Goal: Task Accomplishment & Management: Manage account settings

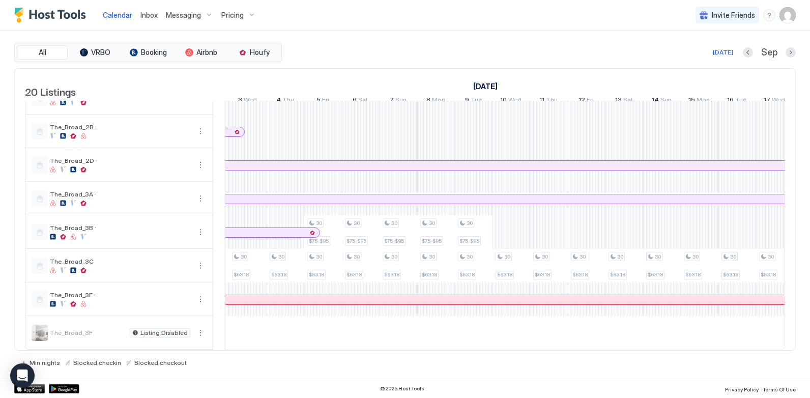
click at [515, 228] on div "30 $75-$83 30 $65-$72 30 $75 30 $65-$75 30 $63.16-$73.16 30 $75-$83 30 $65-$72 …" at bounding box center [360, 4] width 2070 height 690
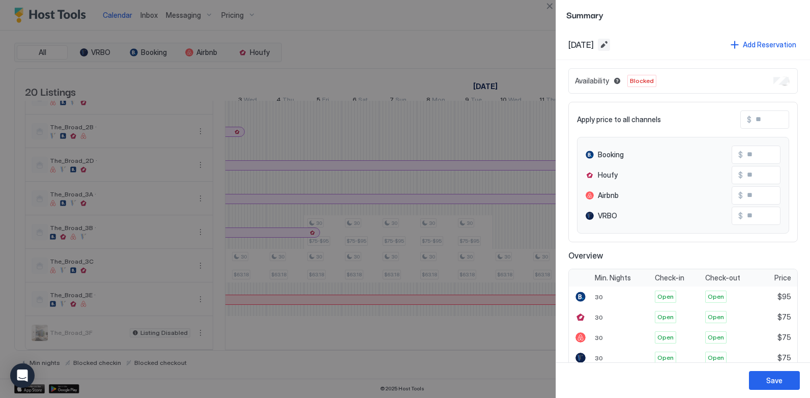
click at [610, 43] on button "Edit date range" at bounding box center [604, 45] width 12 height 12
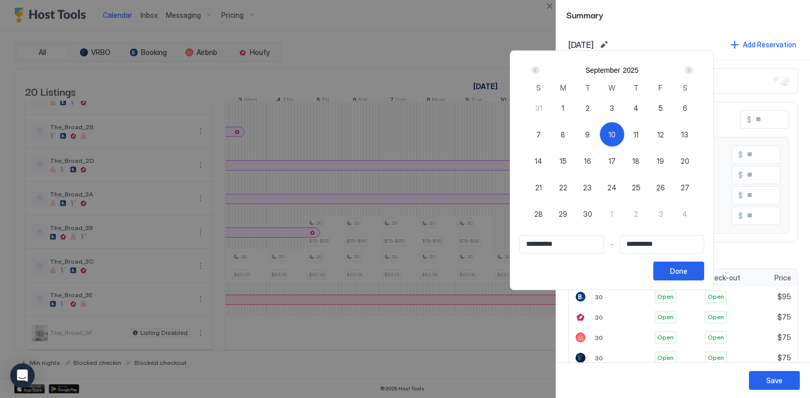
click at [693, 71] on div "Next" at bounding box center [689, 70] width 8 height 8
click at [539, 69] on div "Prev" at bounding box center [535, 70] width 8 height 8
click at [693, 69] on div "Next" at bounding box center [689, 70] width 8 height 8
click at [624, 163] on div "15" at bounding box center [612, 161] width 24 height 24
type input "**********"
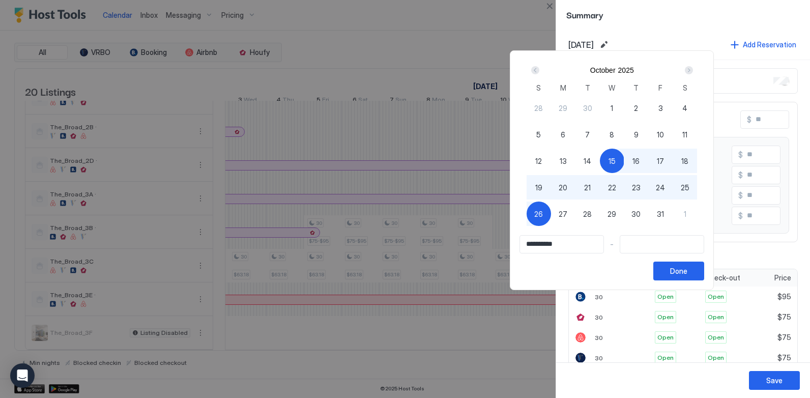
click at [539, 69] on div "Prev" at bounding box center [535, 70] width 8 height 8
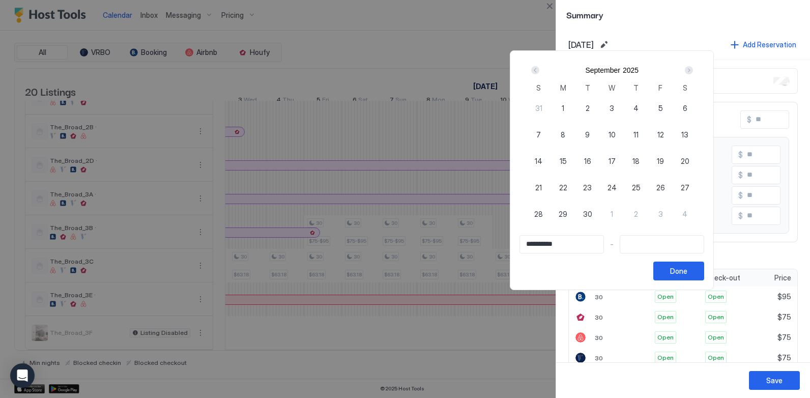
click at [624, 133] on div "10" at bounding box center [612, 134] width 24 height 24
type input "**********"
click at [693, 70] on div "Next" at bounding box center [689, 70] width 8 height 8
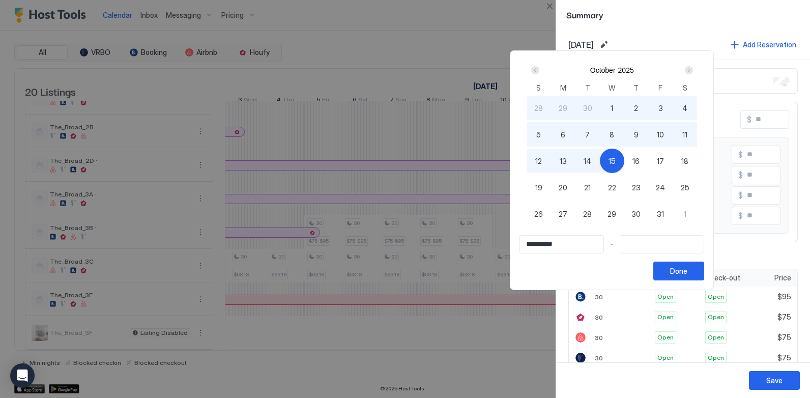
click at [624, 162] on div "15" at bounding box center [612, 161] width 24 height 24
type input "**********"
click at [687, 270] on div "Done" at bounding box center [678, 271] width 17 height 11
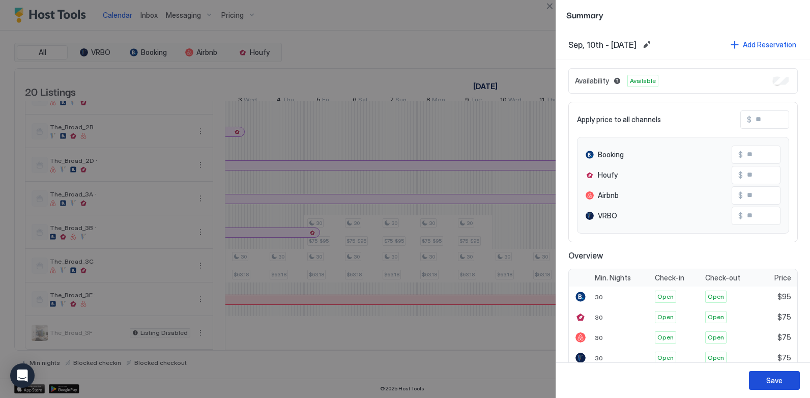
click at [769, 379] on div "Save" at bounding box center [774, 380] width 16 height 11
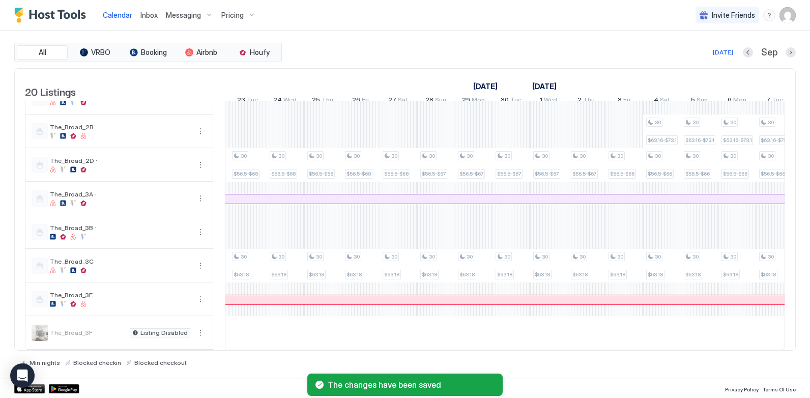
scroll to position [0, 716]
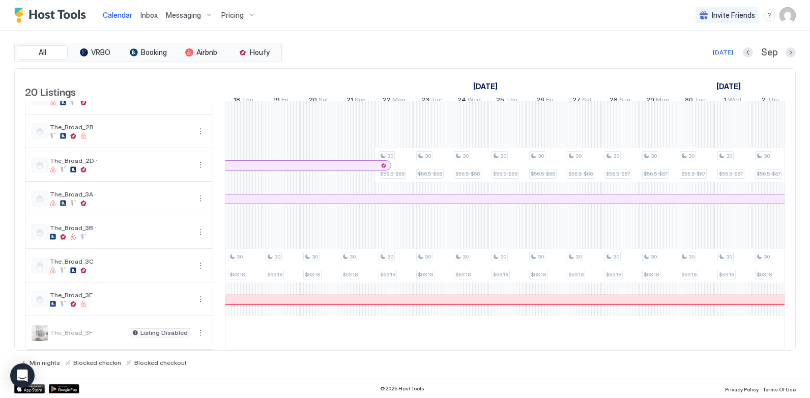
click at [726, 51] on div "[DATE]" at bounding box center [723, 52] width 20 height 9
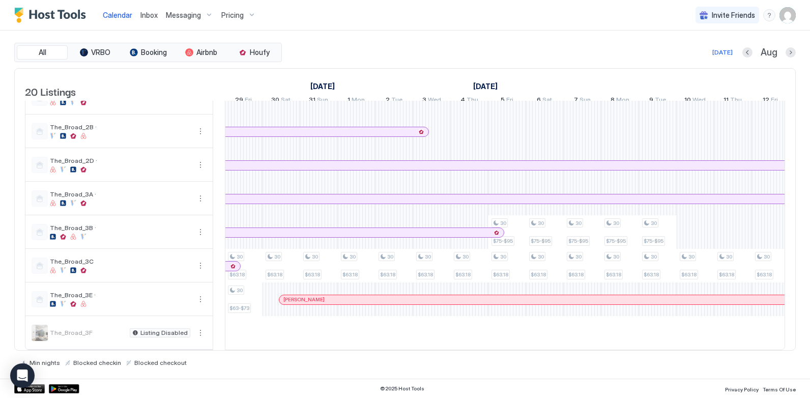
scroll to position [0, 565]
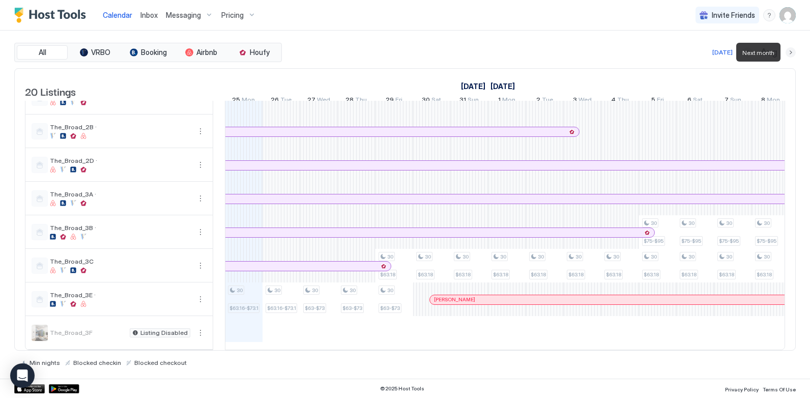
click at [792, 53] on button "Next month" at bounding box center [790, 52] width 10 height 10
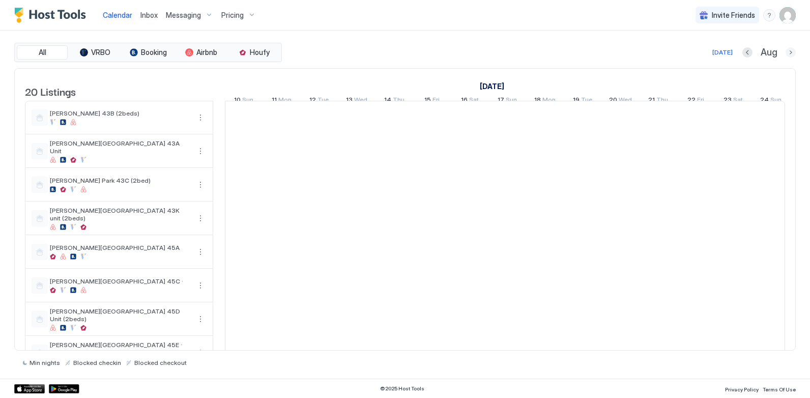
click at [789, 54] on button "Next month" at bounding box center [790, 52] width 10 height 10
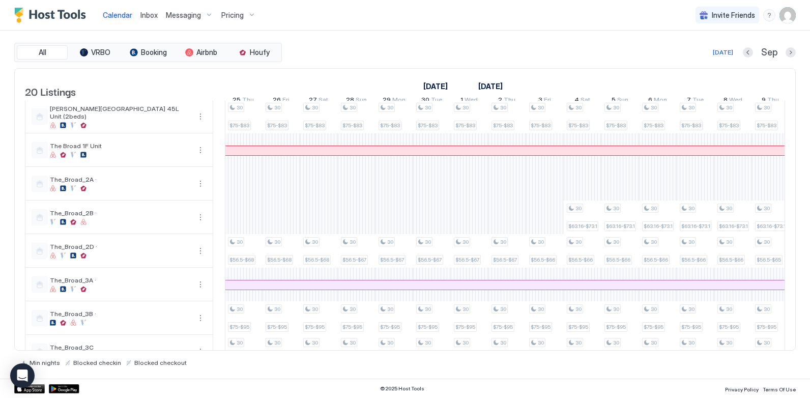
scroll to position [407, 0]
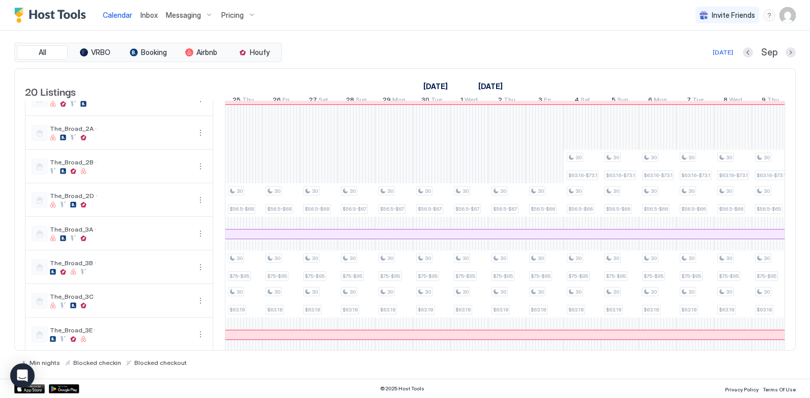
click at [780, 17] on img "User profile" at bounding box center [787, 15] width 16 height 16
click at [709, 54] on div "Settings" at bounding box center [730, 57] width 129 height 18
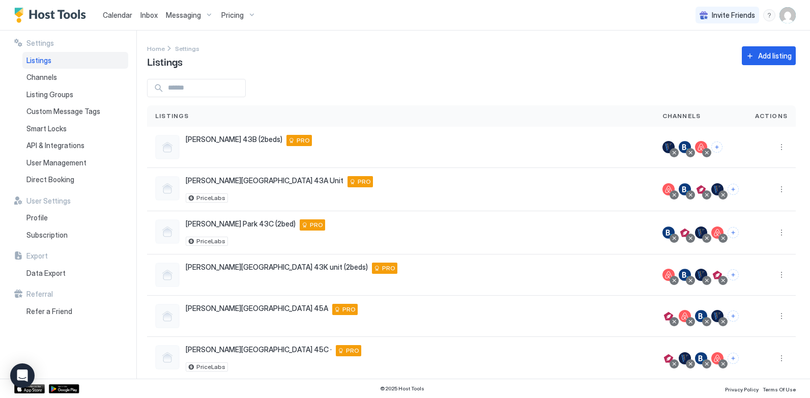
click at [245, 89] on input "Input Field" at bounding box center [204, 87] width 81 height 17
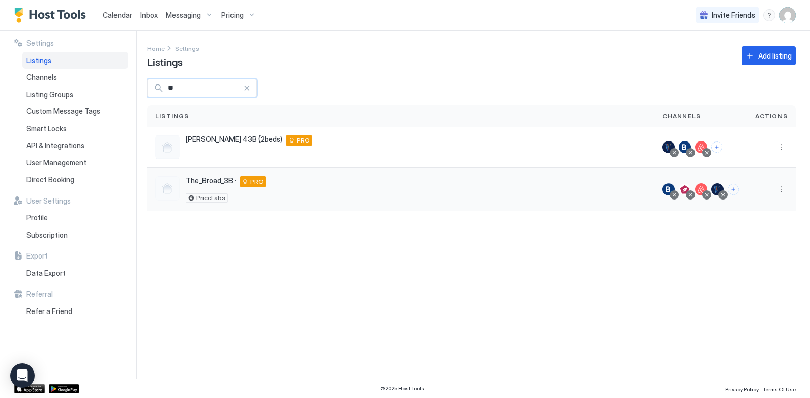
click at [693, 194] on div at bounding box center [690, 194] width 5 height 5
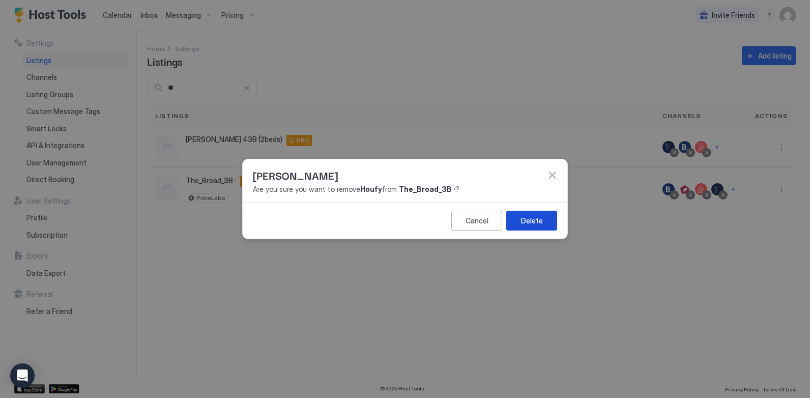
click at [522, 219] on div "Delete" at bounding box center [532, 220] width 22 height 11
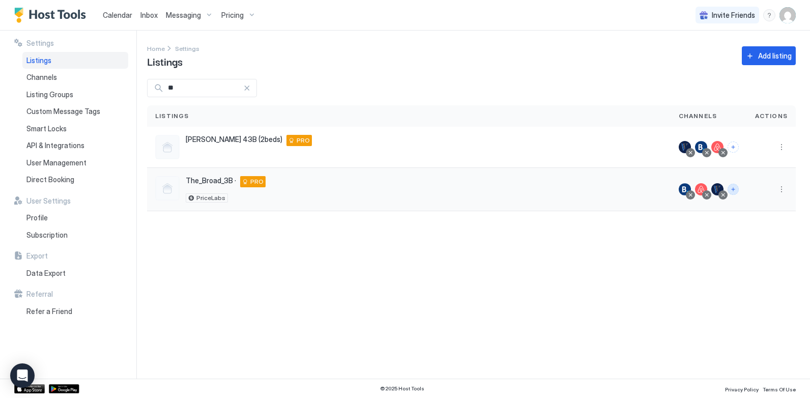
click at [736, 188] on button "Connect channels" at bounding box center [732, 189] width 11 height 11
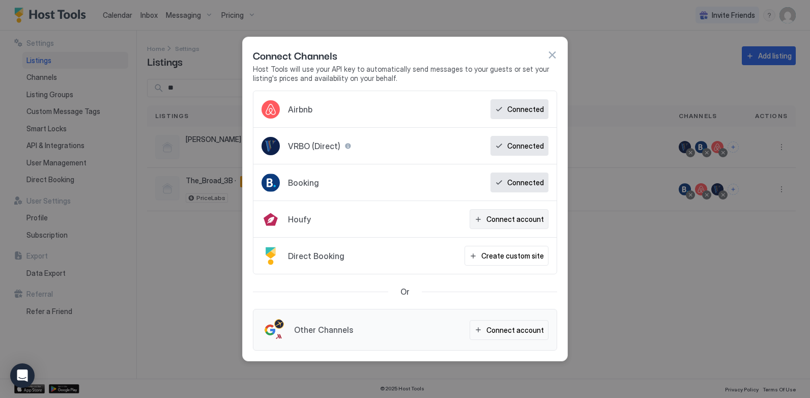
click at [490, 217] on div "Connect account" at bounding box center [514, 219] width 57 height 11
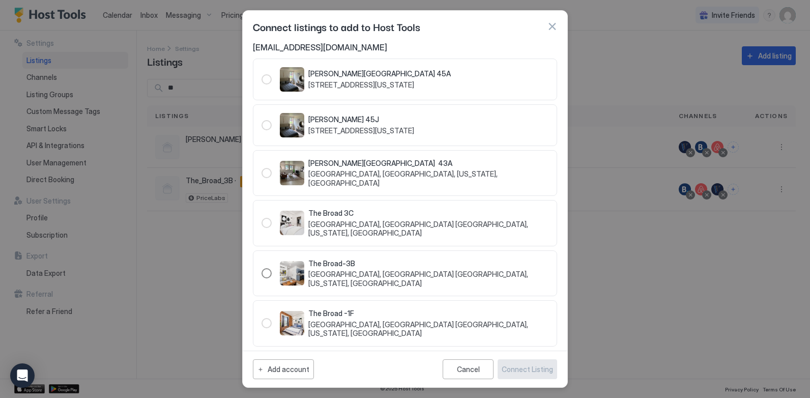
click at [269, 276] on div "118542" at bounding box center [266, 273] width 10 height 10
drag, startPoint x: 537, startPoint y: 370, endPoint x: 544, endPoint y: 356, distance: 15.5
click at [536, 370] on div "Connect Listing" at bounding box center [527, 369] width 51 height 11
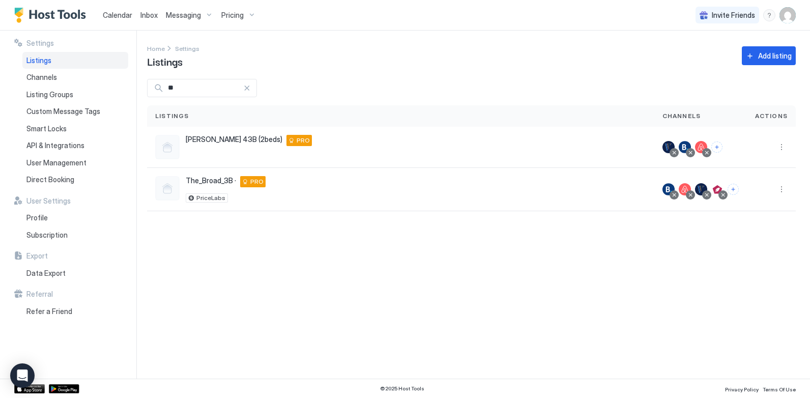
click at [185, 87] on input "**" at bounding box center [203, 87] width 79 height 17
type input "*"
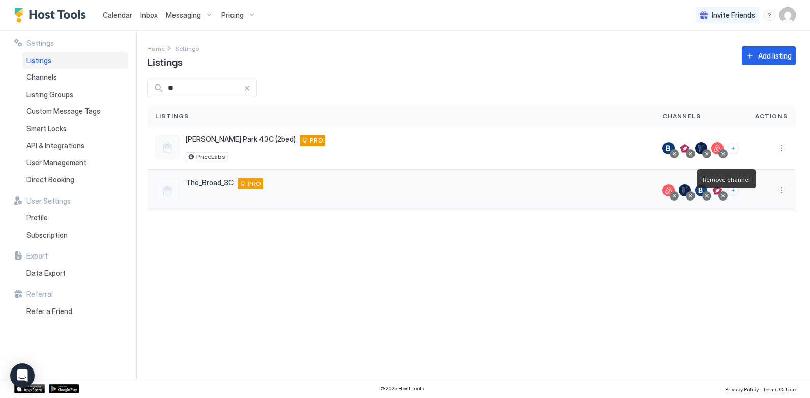
click at [723, 196] on div at bounding box center [722, 195] width 5 height 5
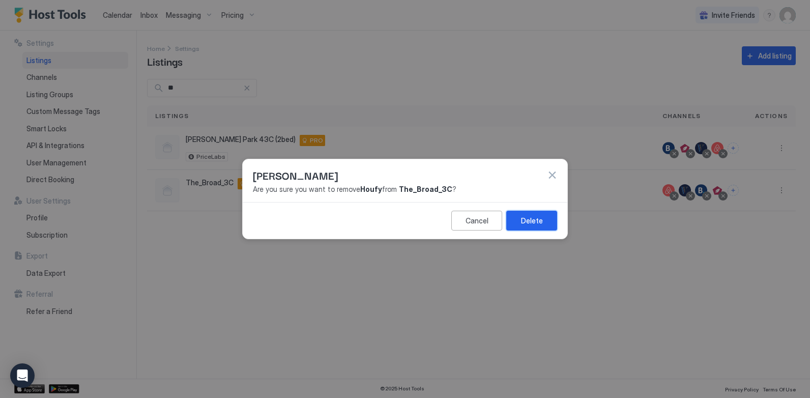
click at [541, 219] on div "Delete" at bounding box center [532, 220] width 22 height 11
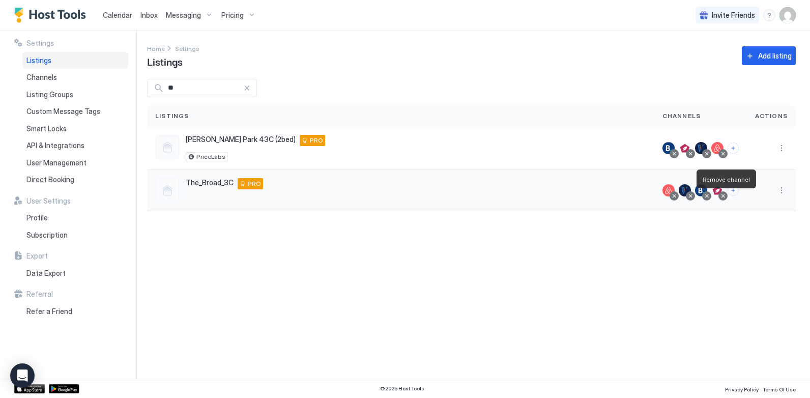
click at [722, 195] on div at bounding box center [722, 195] width 5 height 5
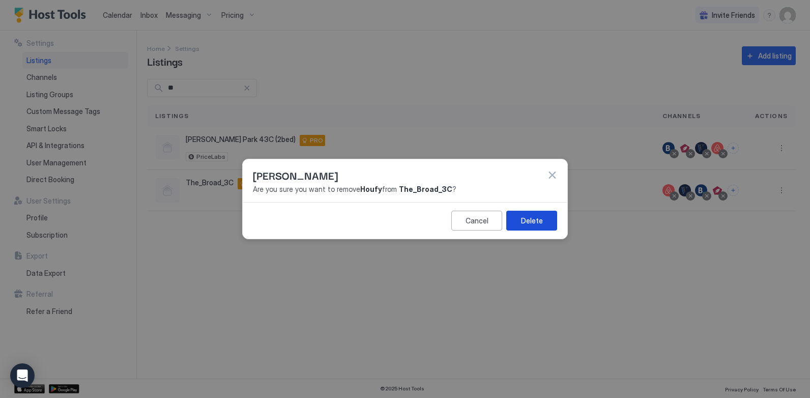
click at [534, 222] on div "Delete" at bounding box center [532, 220] width 22 height 11
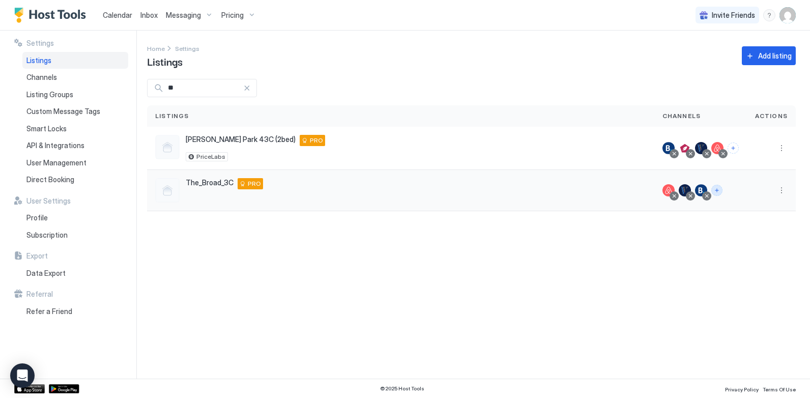
click at [718, 191] on button "Connect channels" at bounding box center [716, 190] width 11 height 11
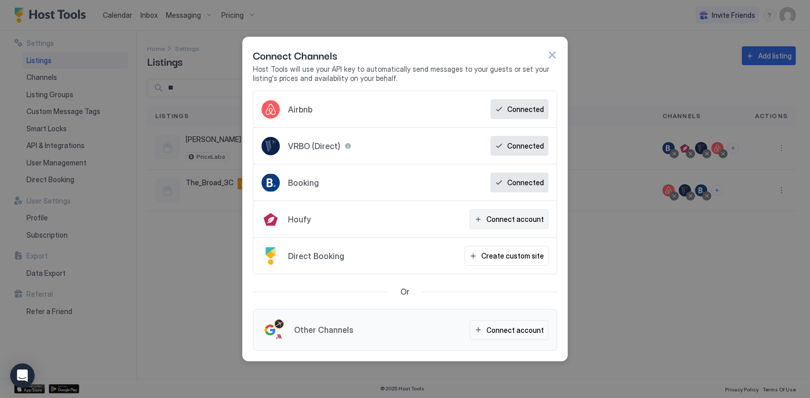
click at [519, 215] on div "Connect account" at bounding box center [514, 219] width 57 height 11
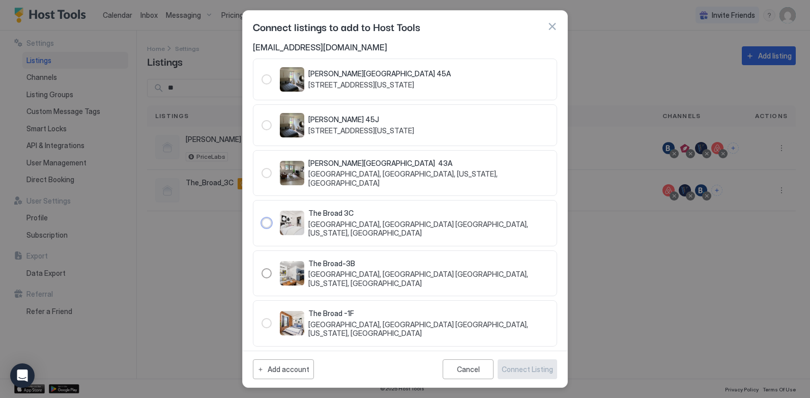
click at [343, 227] on span "[GEOGRAPHIC_DATA], [GEOGRAPHIC_DATA] [GEOGRAPHIC_DATA], [US_STATE], [GEOGRAPHIC…" at bounding box center [428, 229] width 240 height 18
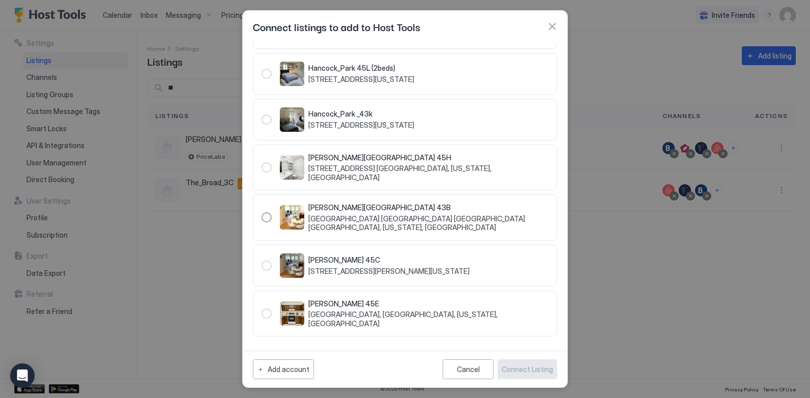
scroll to position [698, 0]
click at [550, 27] on button "button" at bounding box center [552, 26] width 10 height 10
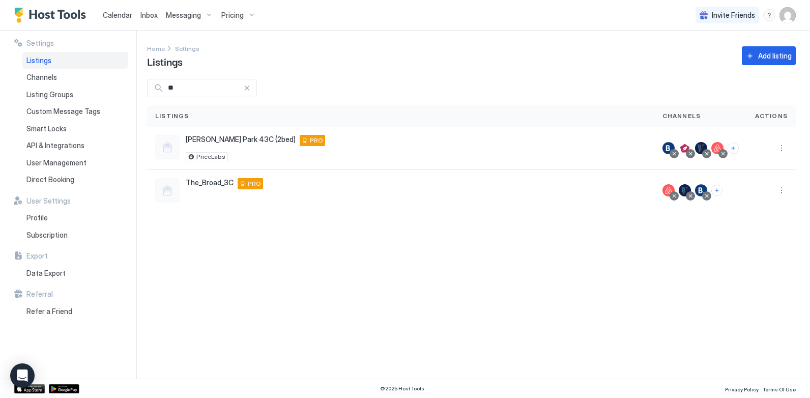
click at [576, 290] on div "Settings Home Settings Listings Add listing ** Listings Channels Actions Hancoc…" at bounding box center [478, 205] width 663 height 348
click at [722, 192] on button "Connect channels" at bounding box center [716, 190] width 11 height 11
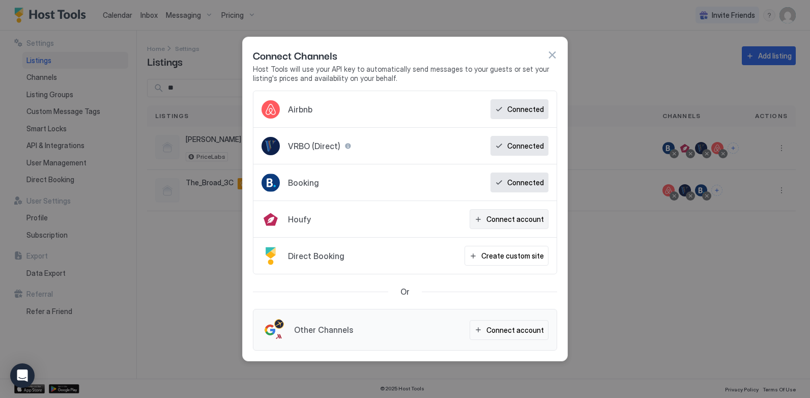
click at [509, 223] on div "Connect account" at bounding box center [514, 219] width 57 height 11
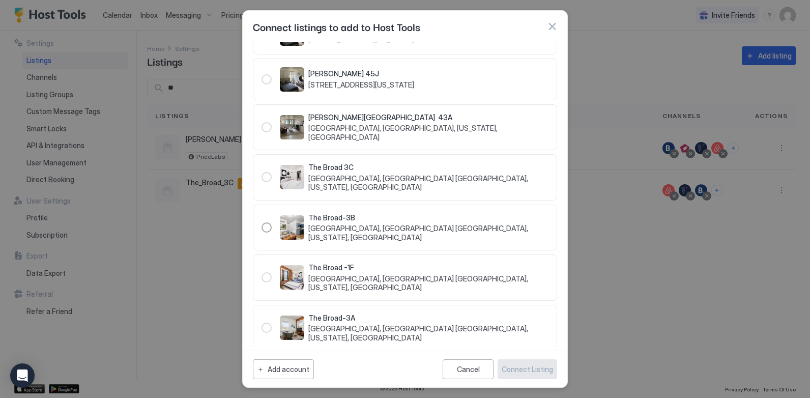
scroll to position [51, 0]
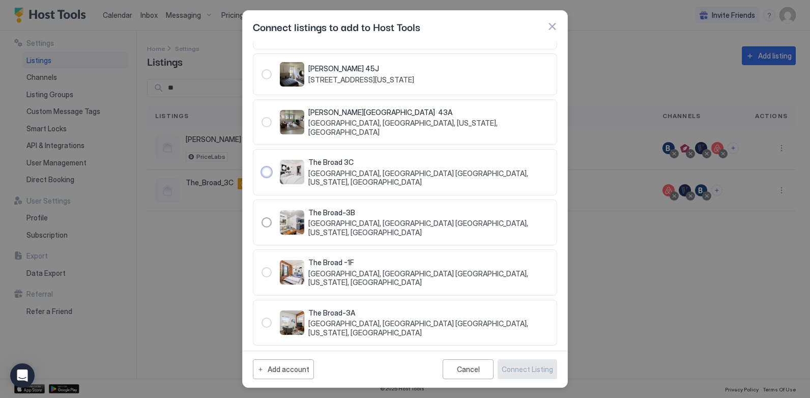
click at [268, 177] on div "118540" at bounding box center [266, 172] width 10 height 10
click at [394, 183] on span "[GEOGRAPHIC_DATA], [GEOGRAPHIC_DATA] [GEOGRAPHIC_DATA], [US_STATE], [GEOGRAPHIC…" at bounding box center [428, 178] width 240 height 18
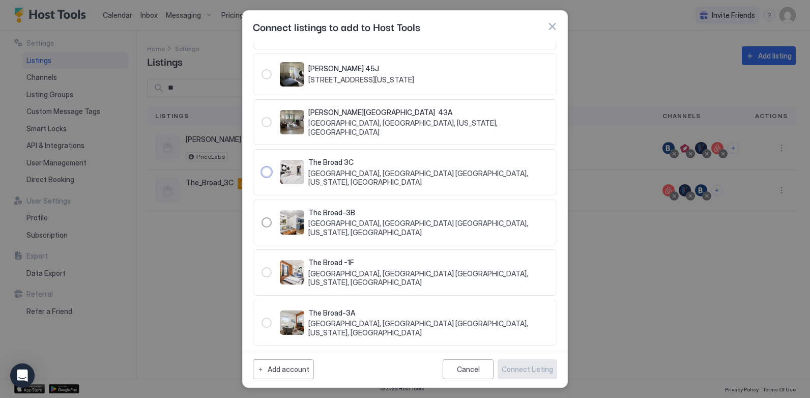
click at [551, 25] on button "button" at bounding box center [552, 26] width 10 height 10
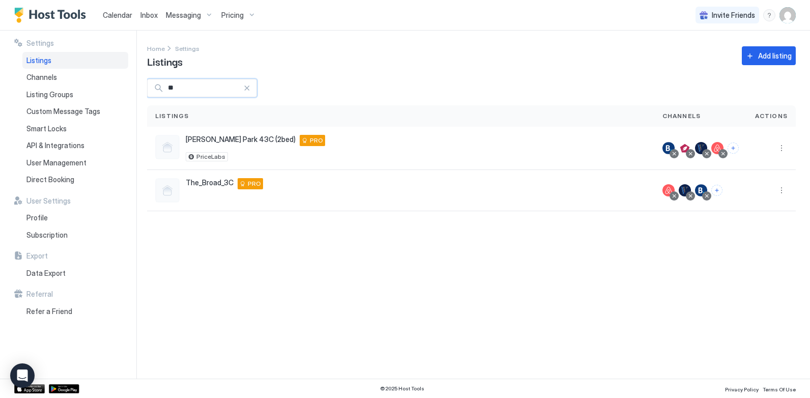
drag, startPoint x: 188, startPoint y: 90, endPoint x: 152, endPoint y: 89, distance: 35.6
click at [152, 89] on div "**" at bounding box center [202, 88] width 110 height 18
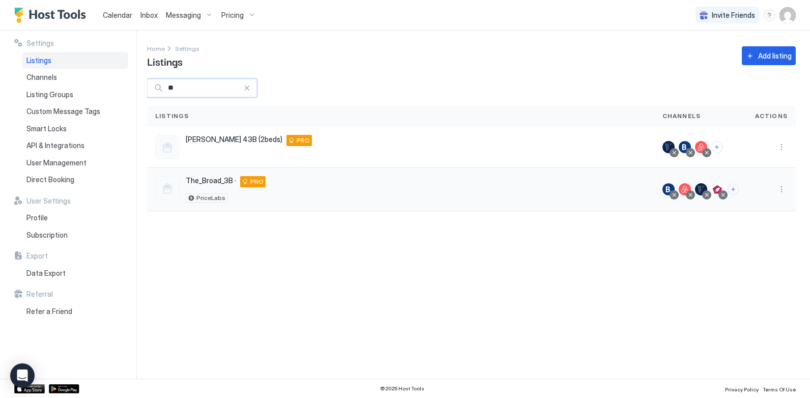
click at [725, 194] on div at bounding box center [722, 194] width 5 height 5
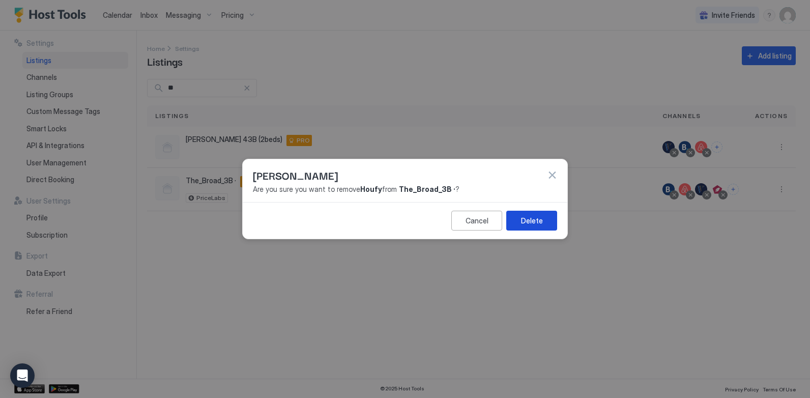
click at [539, 221] on div "Delete" at bounding box center [532, 220] width 22 height 11
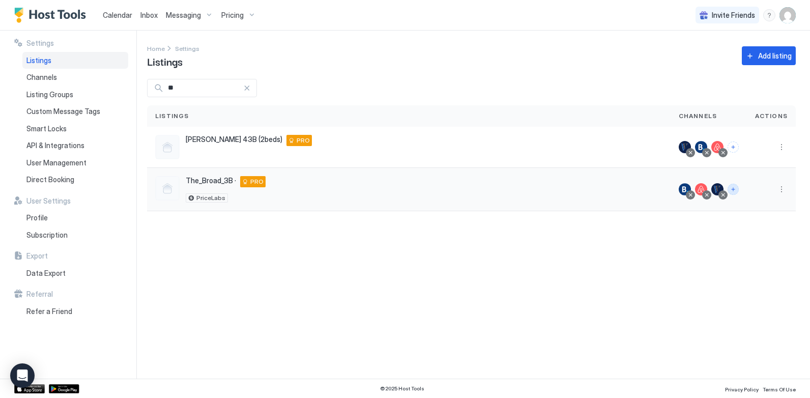
click at [734, 191] on button "Connect channels" at bounding box center [732, 189] width 11 height 11
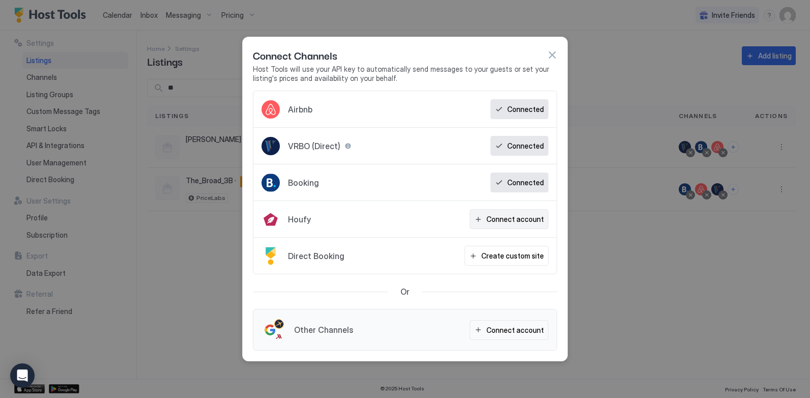
click at [497, 219] on div "Connect account" at bounding box center [514, 219] width 57 height 11
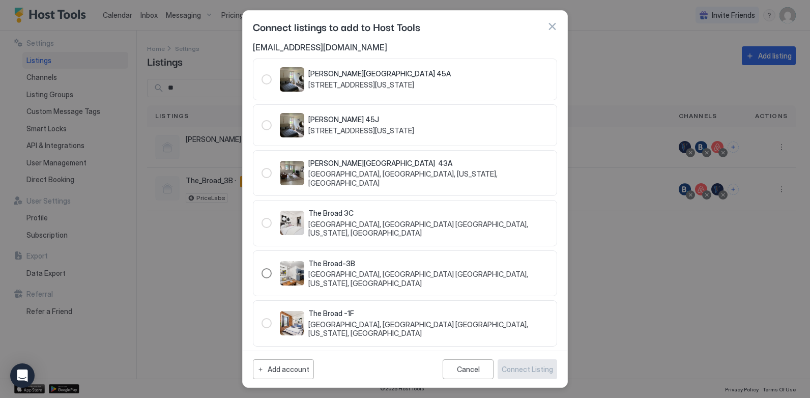
click at [262, 277] on div "118542" at bounding box center [266, 273] width 10 height 10
click at [523, 369] on div "Connect Listing" at bounding box center [527, 369] width 51 height 11
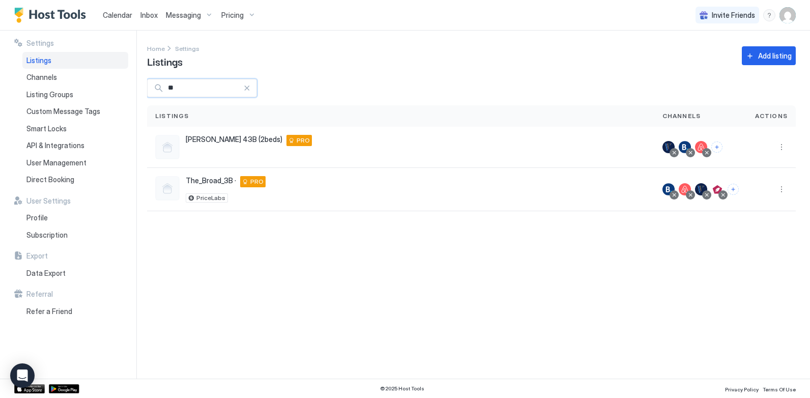
click at [187, 89] on input "**" at bounding box center [203, 87] width 79 height 17
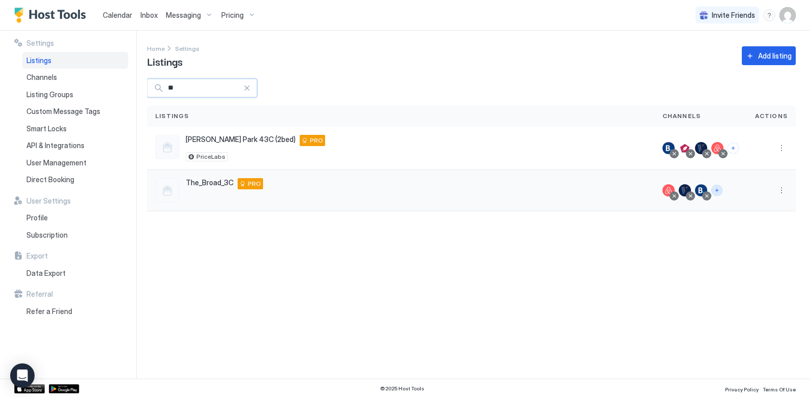
type input "**"
click at [716, 191] on button "Connect channels" at bounding box center [716, 190] width 11 height 11
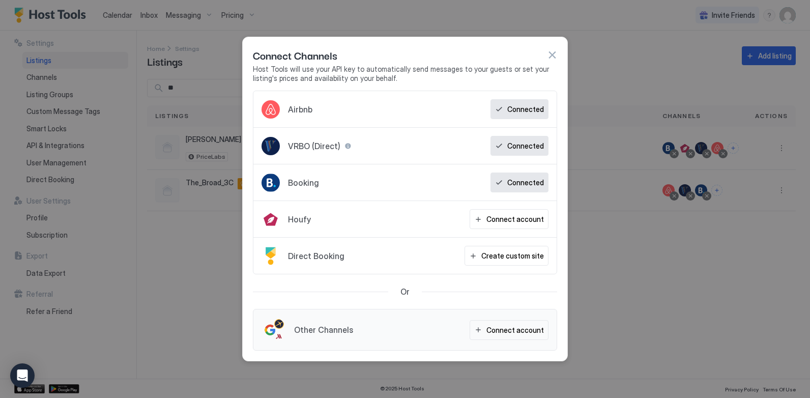
click at [510, 209] on div "Houfy Connect account" at bounding box center [404, 219] width 303 height 37
click at [504, 217] on div "Connect account" at bounding box center [514, 219] width 57 height 11
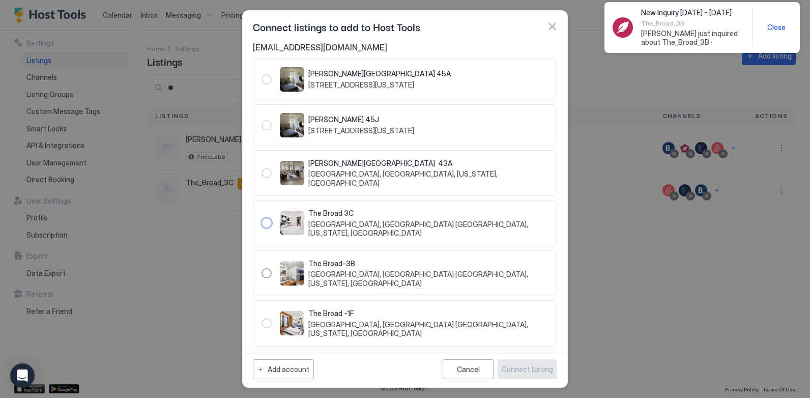
click at [272, 227] on div "[GEOGRAPHIC_DATA], [GEOGRAPHIC_DATA] [GEOGRAPHIC_DATA], [US_STATE], [GEOGRAPHIC…" at bounding box center [404, 223] width 287 height 29
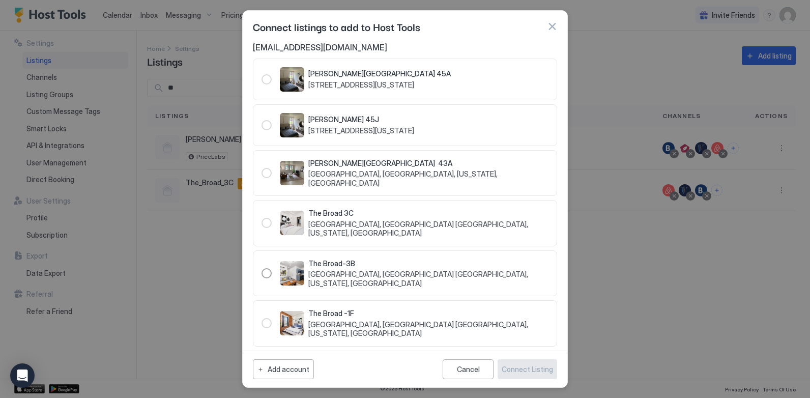
click at [261, 229] on div "[GEOGRAPHIC_DATA], [GEOGRAPHIC_DATA] [GEOGRAPHIC_DATA], [US_STATE], [GEOGRAPHIC…" at bounding box center [405, 223] width 304 height 46
click at [274, 229] on div "[GEOGRAPHIC_DATA], [GEOGRAPHIC_DATA] [GEOGRAPHIC_DATA], [US_STATE], [GEOGRAPHIC…" at bounding box center [404, 223] width 287 height 29
click at [272, 229] on div "[GEOGRAPHIC_DATA], [GEOGRAPHIC_DATA] [GEOGRAPHIC_DATA], [US_STATE], [GEOGRAPHIC…" at bounding box center [404, 223] width 287 height 29
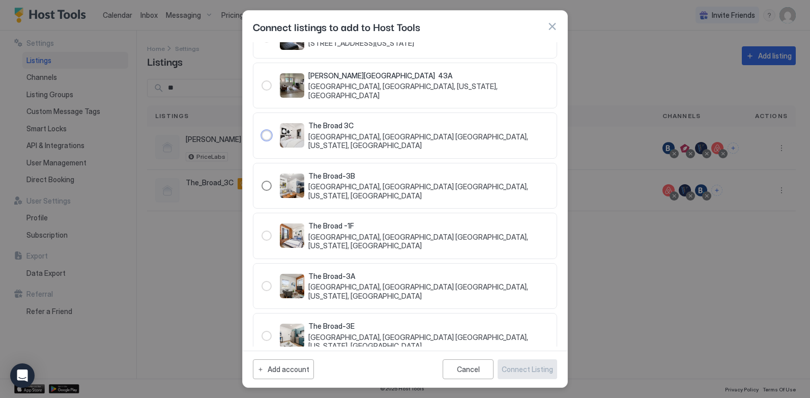
scroll to position [102, 0]
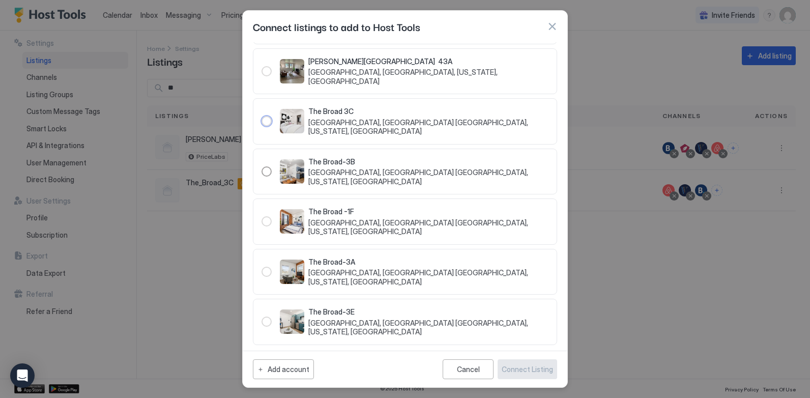
click at [270, 126] on div "118540" at bounding box center [266, 121] width 10 height 10
click at [555, 24] on button "button" at bounding box center [552, 26] width 10 height 10
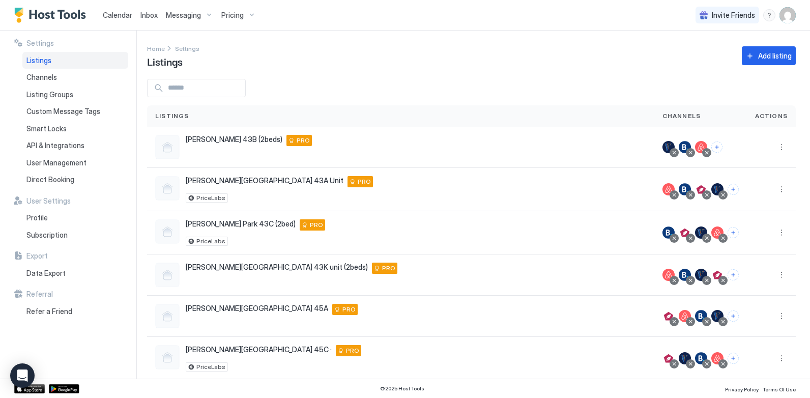
click at [233, 85] on input "Input Field" at bounding box center [204, 87] width 81 height 17
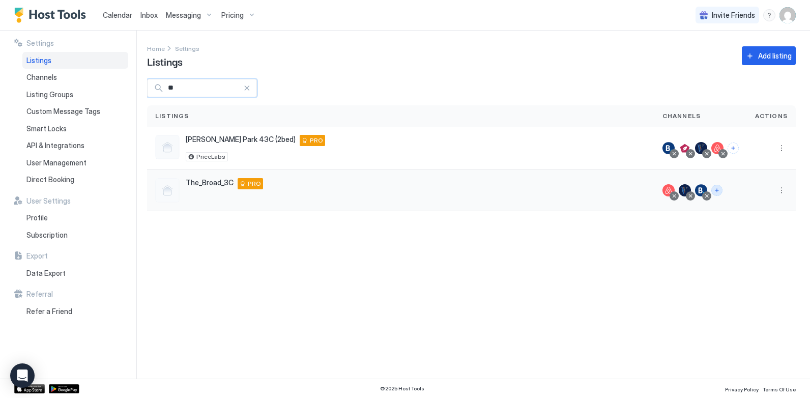
type input "**"
click at [722, 191] on button "Connect channels" at bounding box center [716, 190] width 11 height 11
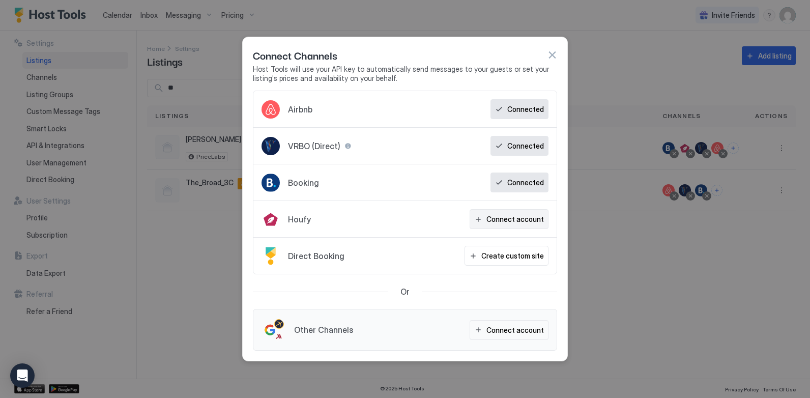
click at [505, 221] on div "Connect account" at bounding box center [514, 219] width 57 height 11
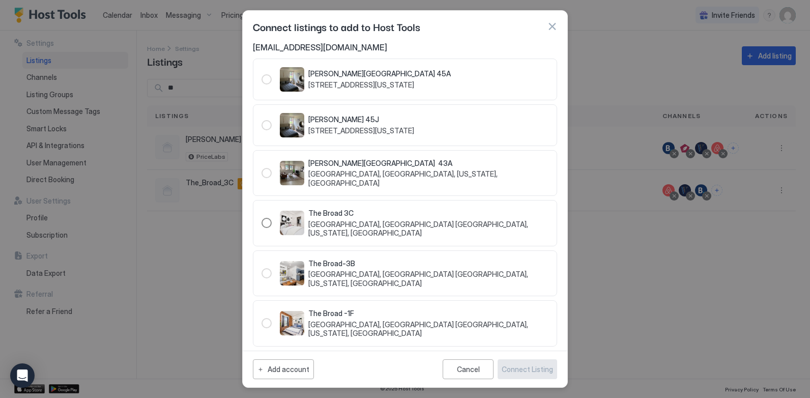
click at [267, 225] on div "118540" at bounding box center [266, 223] width 10 height 10
click at [536, 373] on div "Connect Listing" at bounding box center [527, 369] width 51 height 11
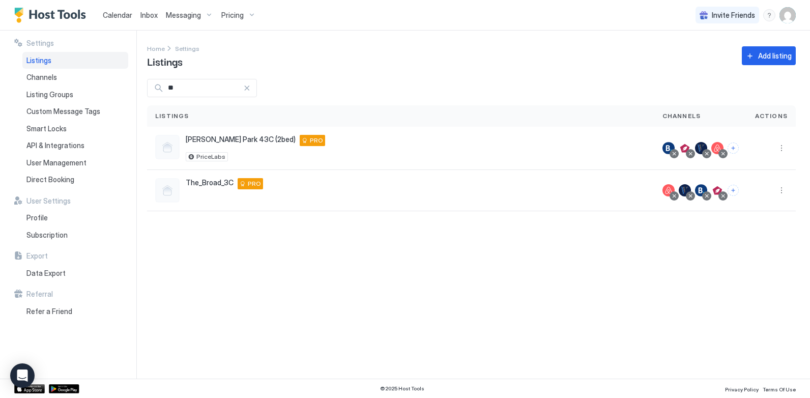
click at [120, 15] on span "Calendar" at bounding box center [118, 15] width 30 height 9
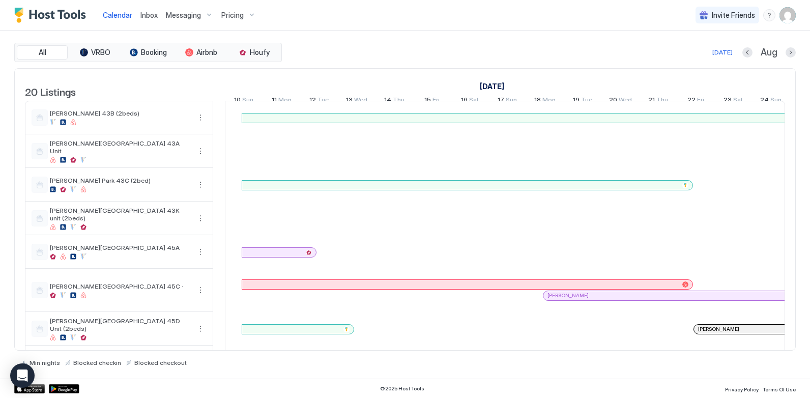
click at [792, 52] on button "Next month" at bounding box center [790, 52] width 10 height 10
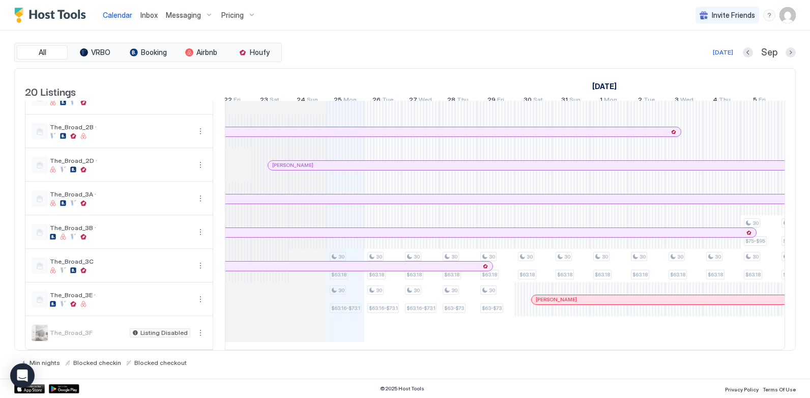
scroll to position [0, 779]
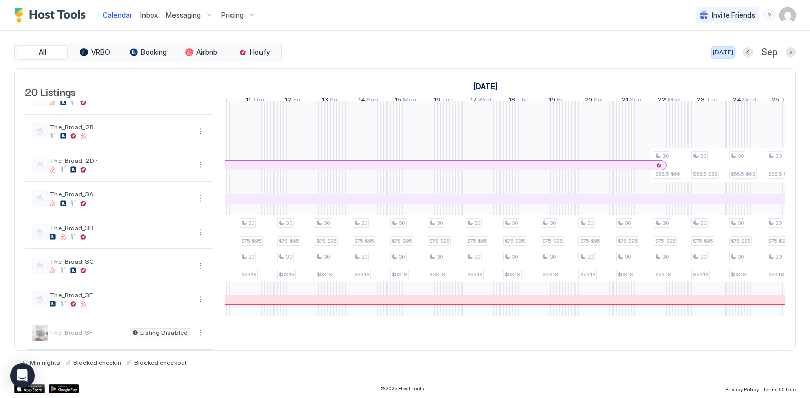
click at [724, 52] on div "[DATE]" at bounding box center [723, 52] width 20 height 9
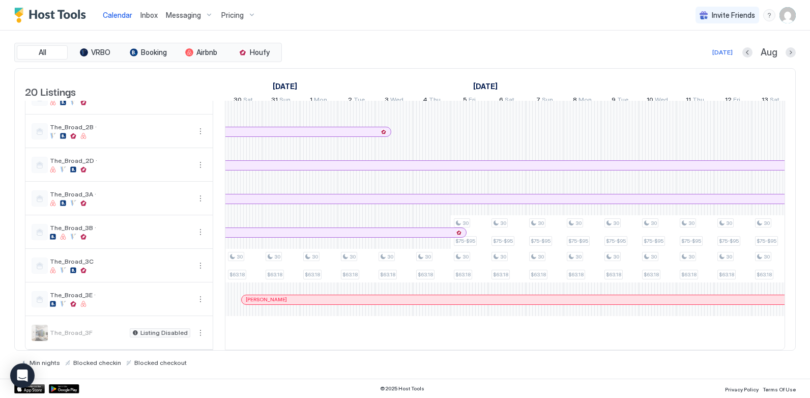
scroll to position [0, 0]
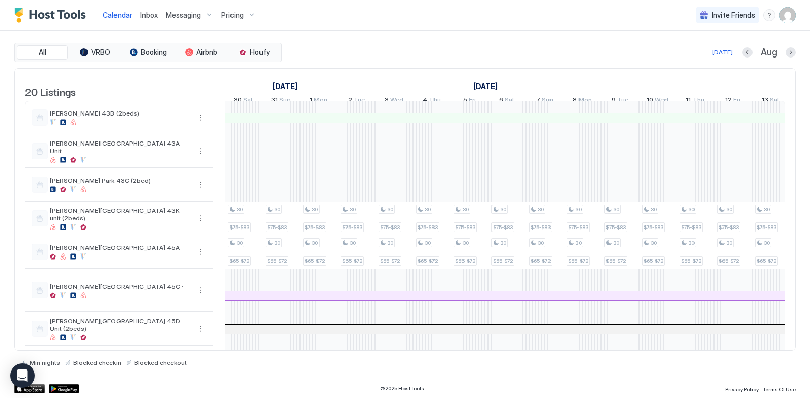
click at [588, 53] on div "[DATE] Aug" at bounding box center [540, 52] width 512 height 12
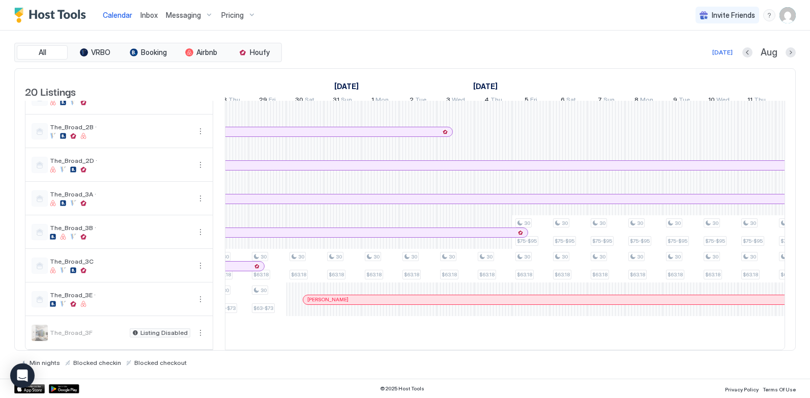
scroll to position [0, 630]
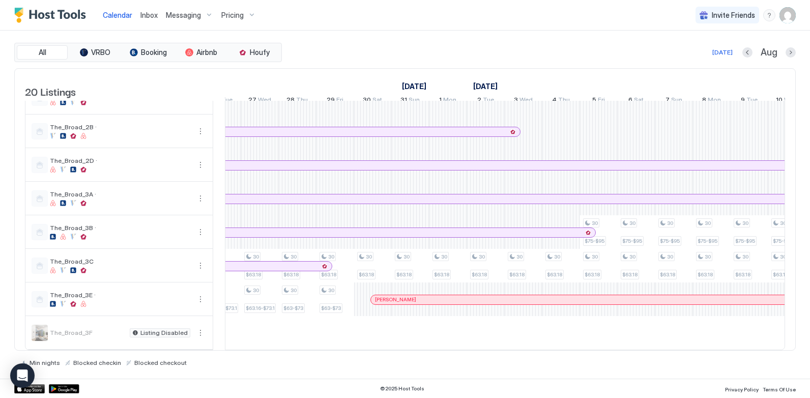
click at [433, 42] on div "All VRBO Booking Airbnb Houfy [DATE] [DATE] Listings [DATE] [DATE] [DATE] 10 Su…" at bounding box center [404, 205] width 781 height 348
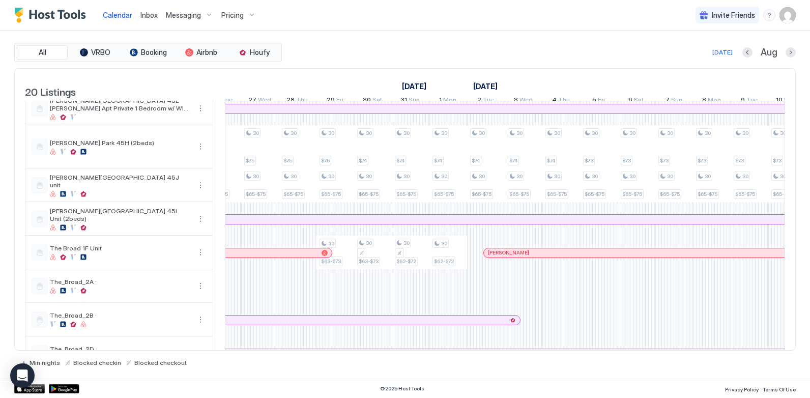
scroll to position [0, 0]
